Goal: Information Seeking & Learning: Learn about a topic

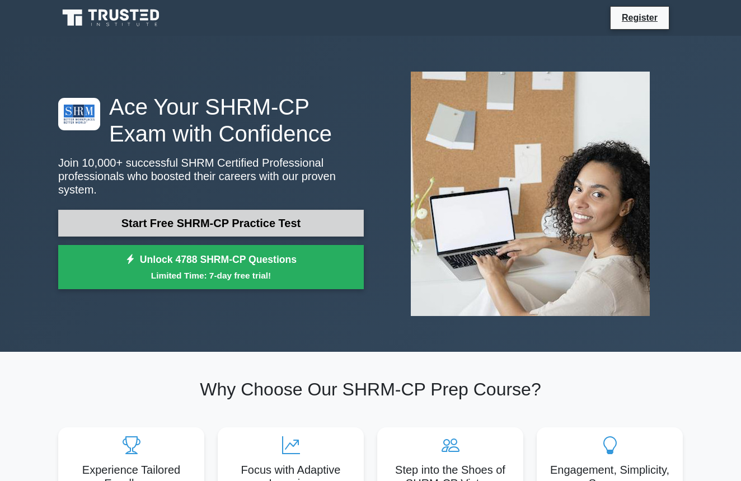
click at [191, 228] on link "Start Free SHRM-CP Practice Test" at bounding box center [211, 223] width 306 height 27
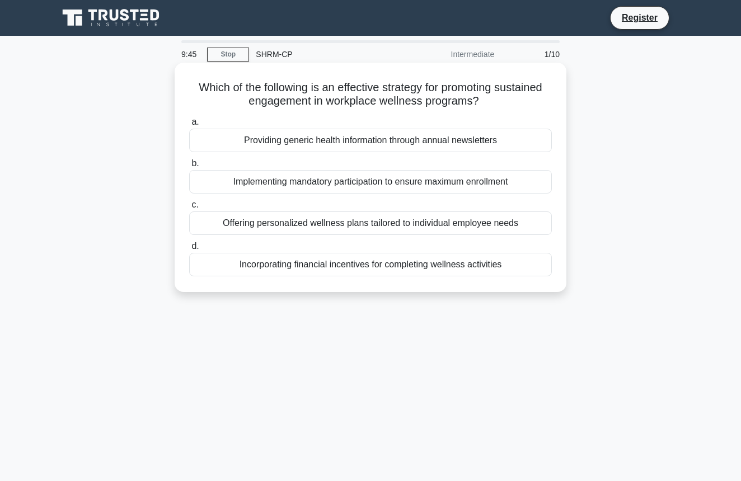
click at [384, 229] on div "Offering personalized wellness plans tailored to individual employee needs" at bounding box center [370, 224] width 363 height 24
click at [189, 209] on input "c. Offering personalized wellness plans tailored to individual employee needs" at bounding box center [189, 205] width 0 height 7
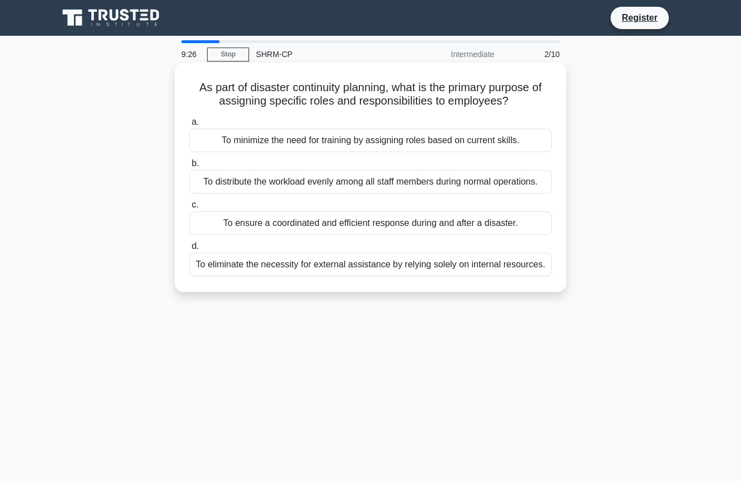
click at [273, 217] on div "To ensure a coordinated and efficient response during and after a disaster." at bounding box center [370, 224] width 363 height 24
click at [189, 209] on input "c. To ensure a coordinated and efficient response during and after a disaster." at bounding box center [189, 205] width 0 height 7
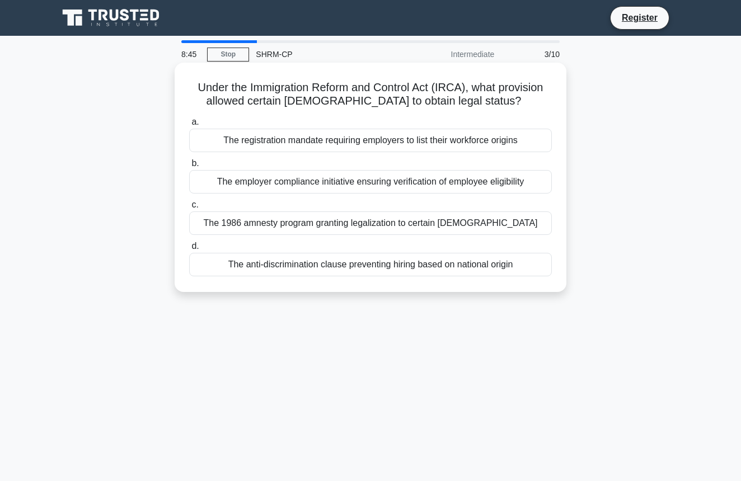
click at [394, 270] on div "The anti-discrimination clause preventing hiring based on national origin" at bounding box center [370, 265] width 363 height 24
click at [189, 250] on input "d. The anti-discrimination clause preventing hiring based on national origin" at bounding box center [189, 246] width 0 height 7
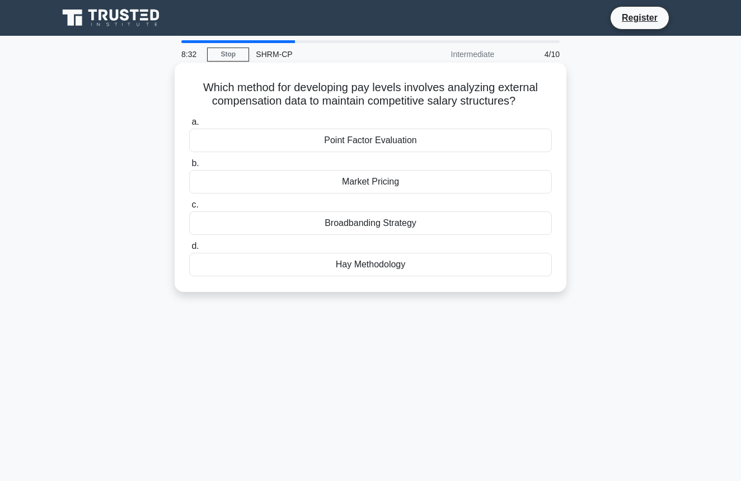
click at [367, 184] on div "Market Pricing" at bounding box center [370, 182] width 363 height 24
click at [189, 167] on input "b. Market Pricing" at bounding box center [189, 163] width 0 height 7
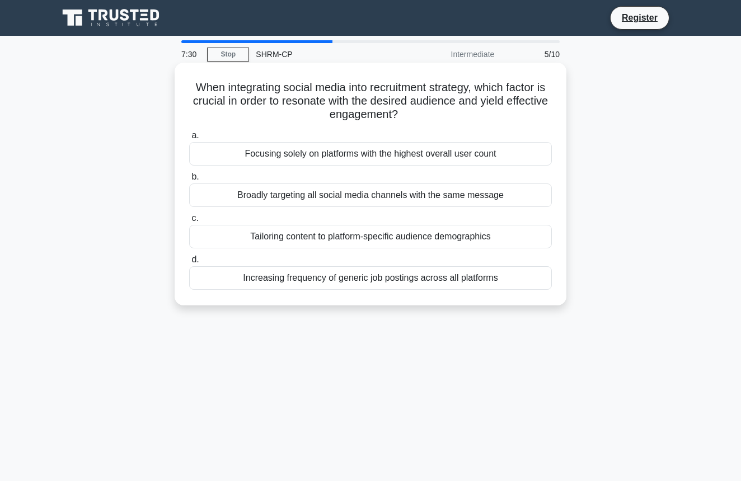
click at [336, 229] on div "Tailoring content to platform-specific audience demographics" at bounding box center [370, 237] width 363 height 24
click at [189, 222] on input "c. Tailoring content to platform-specific audience demographics" at bounding box center [189, 218] width 0 height 7
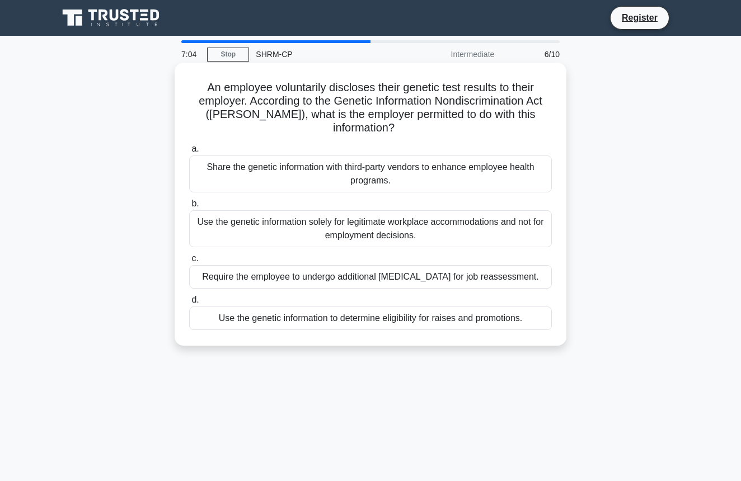
click at [450, 211] on div "Use the genetic information solely for legitimate workplace accommodations and …" at bounding box center [370, 229] width 363 height 37
click at [189, 206] on input "b. Use the genetic information solely for legitimate workplace accommodations a…" at bounding box center [189, 203] width 0 height 7
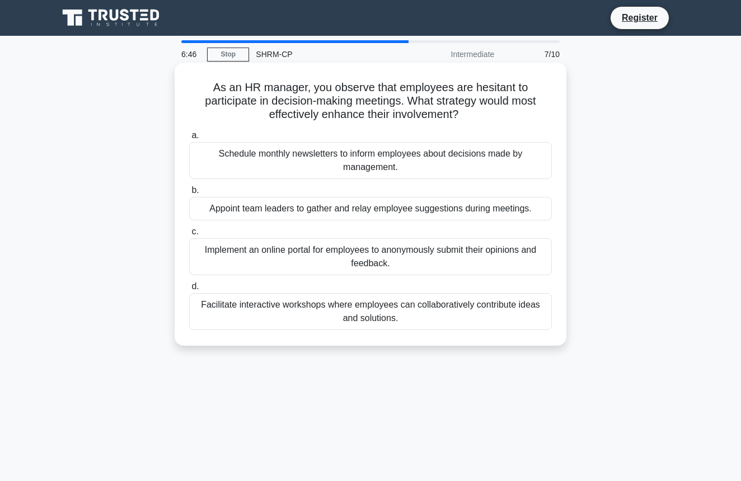
click at [326, 314] on div "Facilitate interactive workshops where employees can collaboratively contribute…" at bounding box center [370, 311] width 363 height 37
click at [189, 291] on input "d. Facilitate interactive workshops where employees can collaboratively contrib…" at bounding box center [189, 286] width 0 height 7
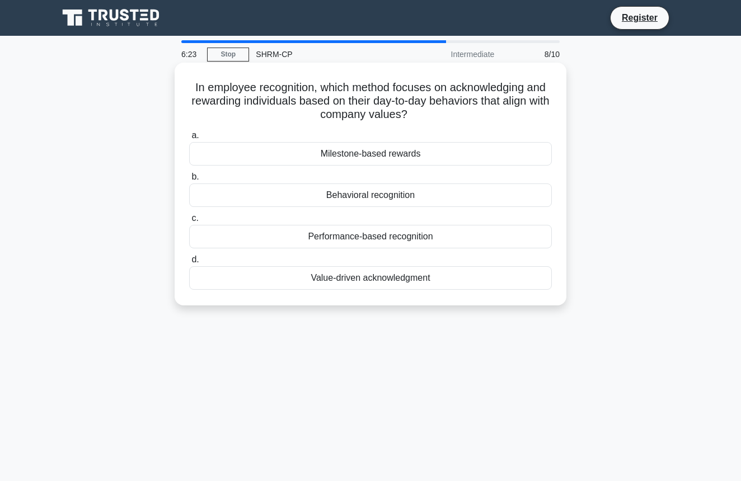
click at [350, 278] on div "Value-driven acknowledgment" at bounding box center [370, 278] width 363 height 24
click at [189, 264] on input "d. Value-driven acknowledgment" at bounding box center [189, 259] width 0 height 7
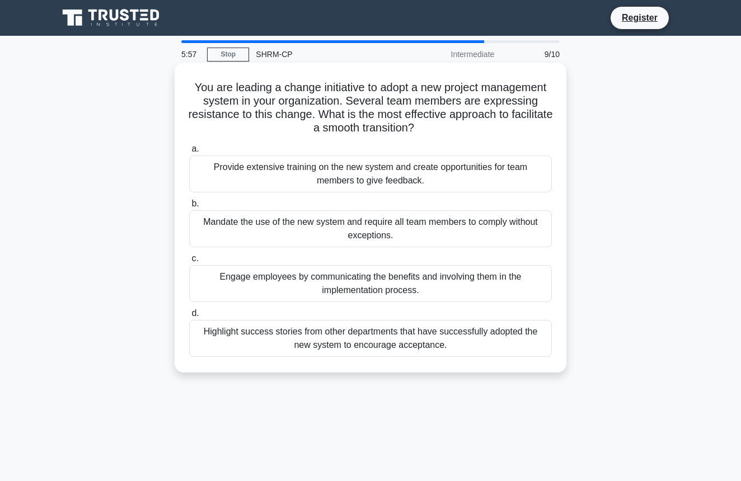
click at [273, 283] on div "Engage employees by communicating the benefits and involving them in the implem…" at bounding box center [370, 283] width 363 height 37
click at [189, 263] on input "c. Engage employees by communicating the benefits and involving them in the imp…" at bounding box center [189, 258] width 0 height 7
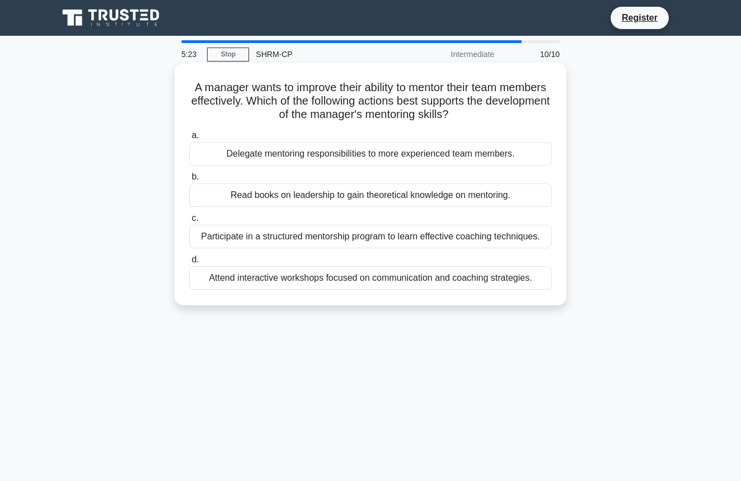
click at [320, 236] on div "Participate in a structured mentorship program to learn effective coaching tech…" at bounding box center [370, 237] width 363 height 24
click at [189, 222] on input "c. Participate in a structured mentorship program to learn effective coaching t…" at bounding box center [189, 218] width 0 height 7
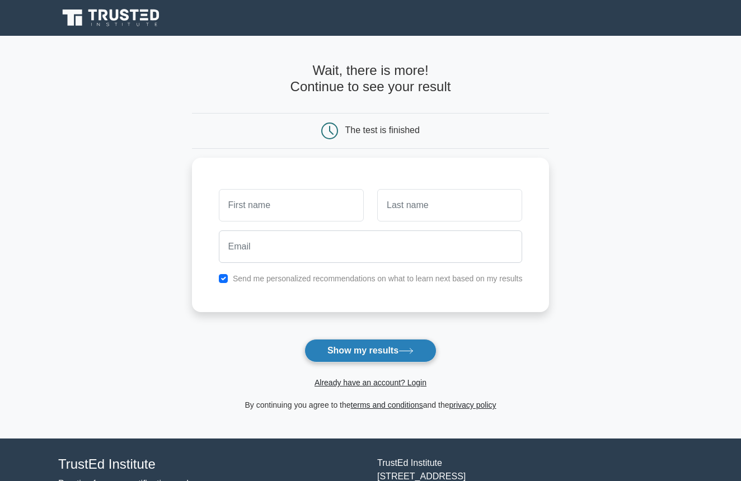
click at [350, 348] on button "Show my results" at bounding box center [371, 351] width 132 height 24
